Goal: Transaction & Acquisition: Purchase product/service

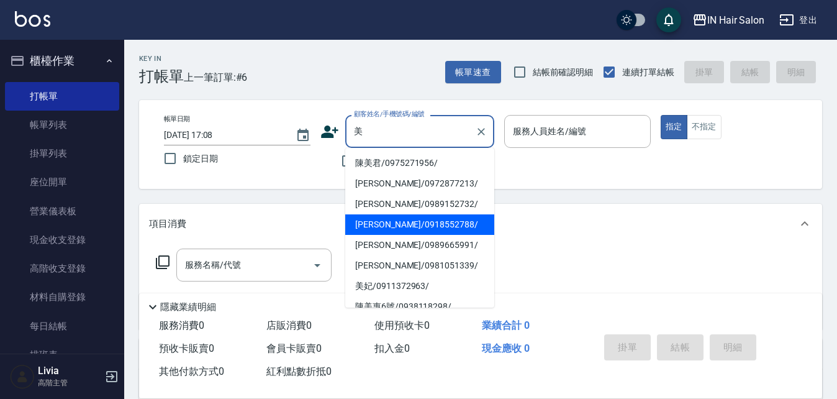
click at [373, 225] on li "[PERSON_NAME]/0918552788/" at bounding box center [419, 224] width 149 height 20
type input "[PERSON_NAME]/0918552788/"
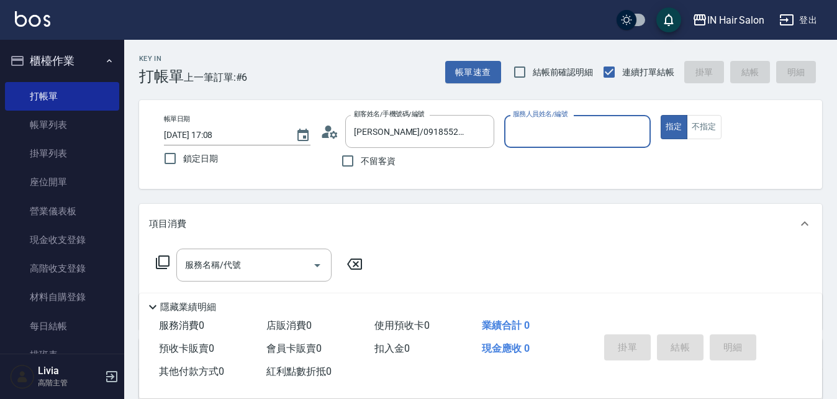
type input "7號設計師[PERSON_NAME]-7"
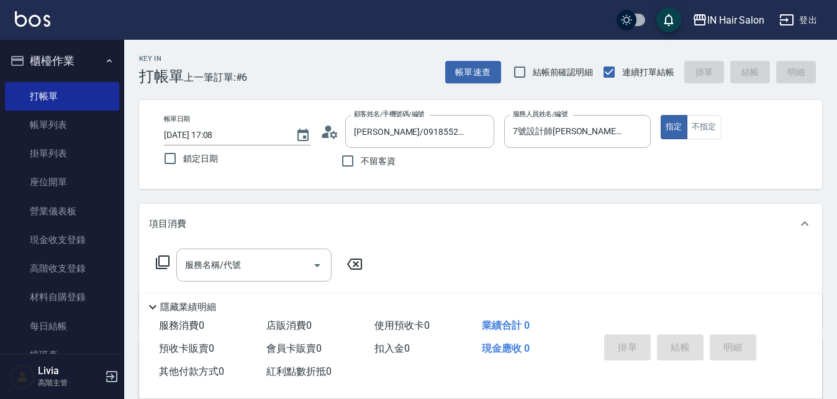
click at [162, 263] on icon at bounding box center [162, 262] width 15 height 15
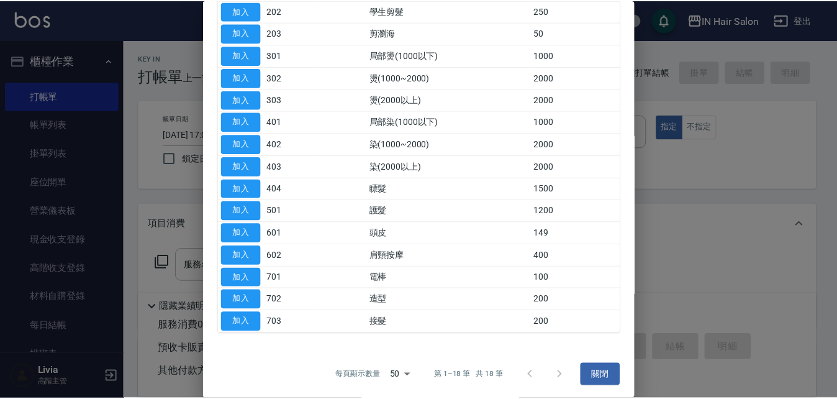
scroll to position [186, 0]
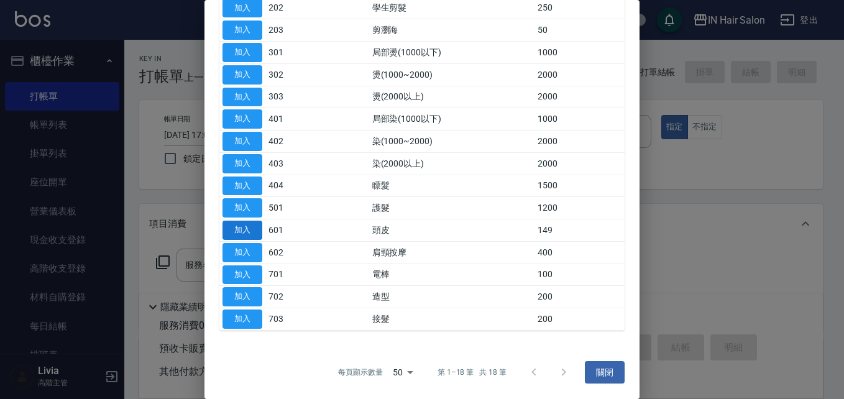
click at [246, 227] on button "加入" at bounding box center [242, 230] width 40 height 19
type input "頭皮(601)"
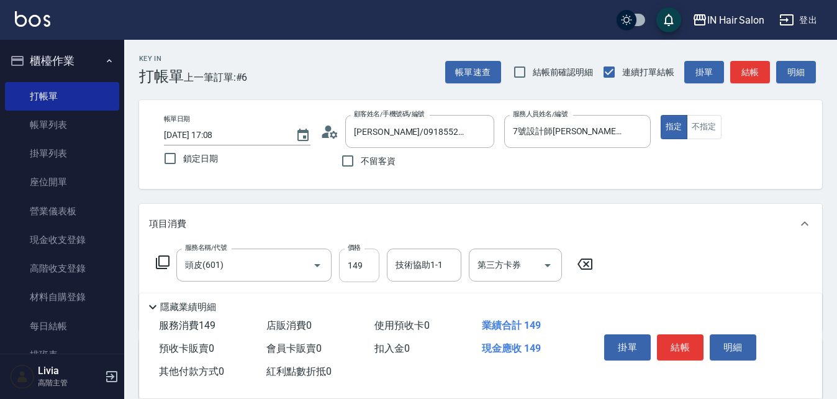
click at [368, 263] on input "149" at bounding box center [359, 265] width 40 height 34
type input "1500"
click at [689, 248] on div "服務名稱/代號 頭皮(601) 服務名稱/代號 價格 1500 價格 技術協助1-1 技術協助1-1 第三方卡券 第三方卡券" at bounding box center [480, 287] width 683 height 86
click at [680, 339] on button "結帳" at bounding box center [680, 347] width 47 height 26
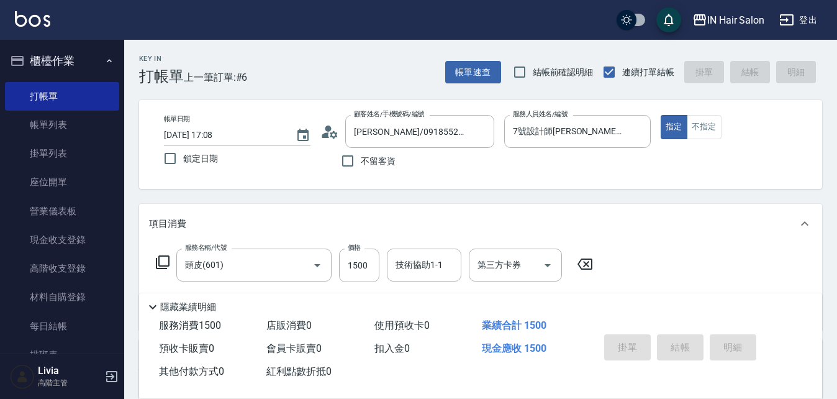
type input "[DATE] 19:23"
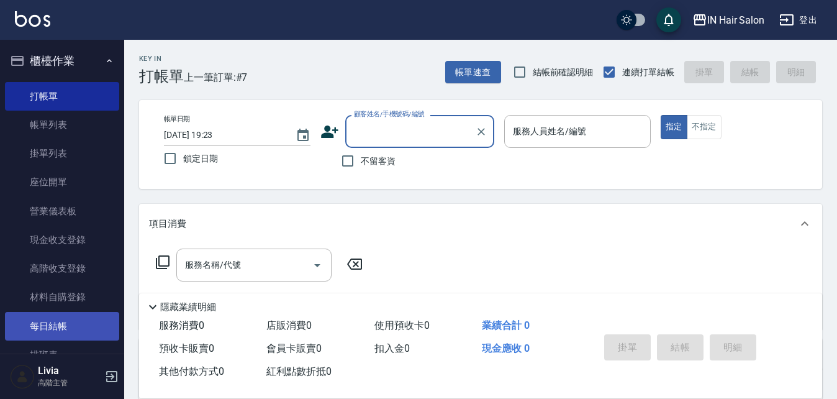
click at [65, 322] on link "每日結帳" at bounding box center [62, 326] width 114 height 29
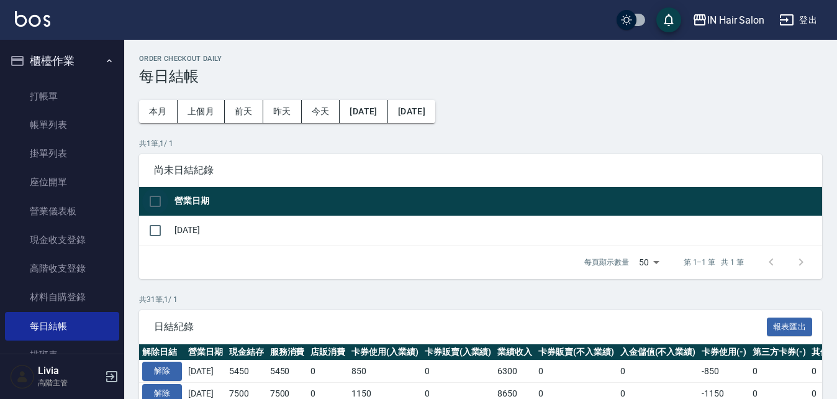
click at [157, 199] on input "checkbox" at bounding box center [155, 201] width 26 height 26
checkbox input "true"
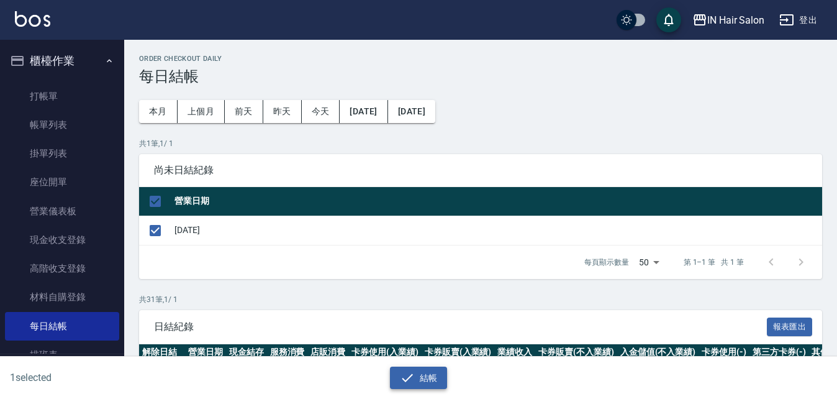
click at [425, 373] on button "結帳" at bounding box center [419, 377] width 58 height 23
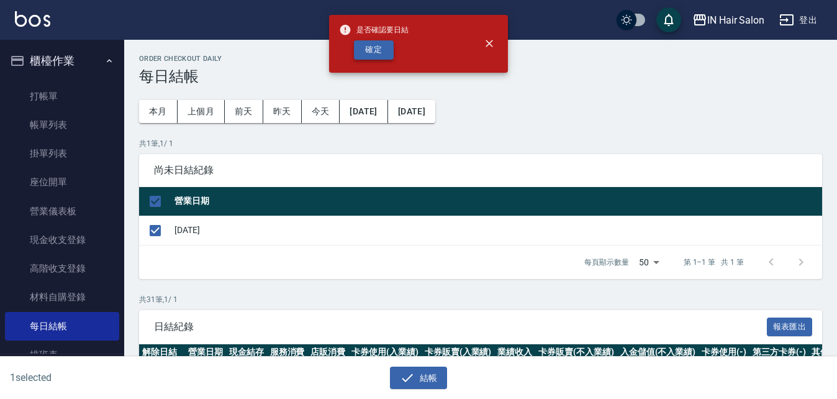
click at [373, 46] on button "確定" at bounding box center [374, 49] width 40 height 19
checkbox input "false"
